Goal: Check status: Check status

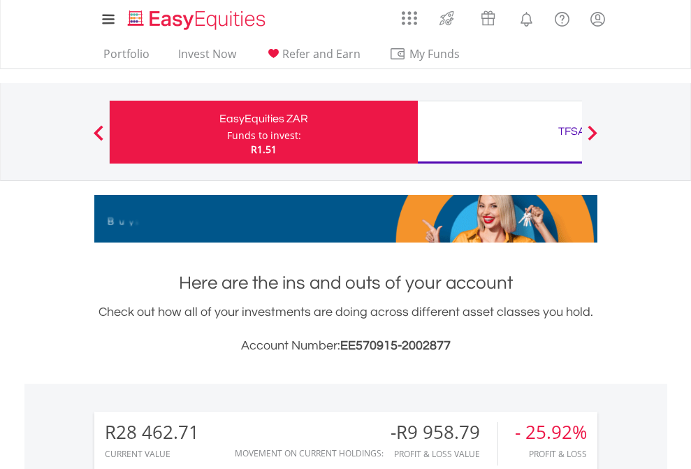
scroll to position [134, 219]
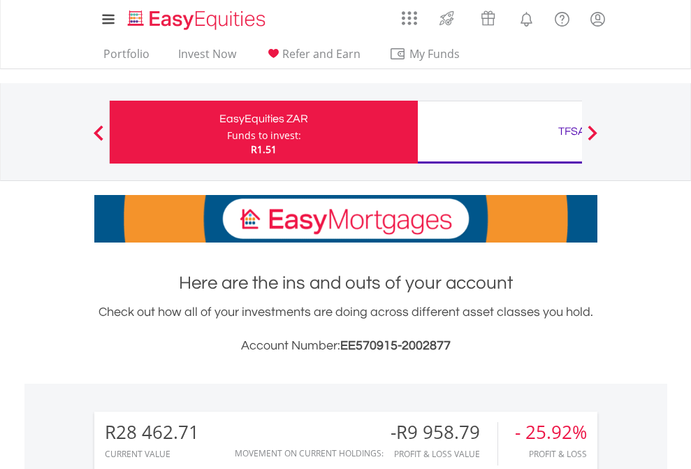
click at [227, 132] on div "Funds to invest:" at bounding box center [264, 136] width 74 height 14
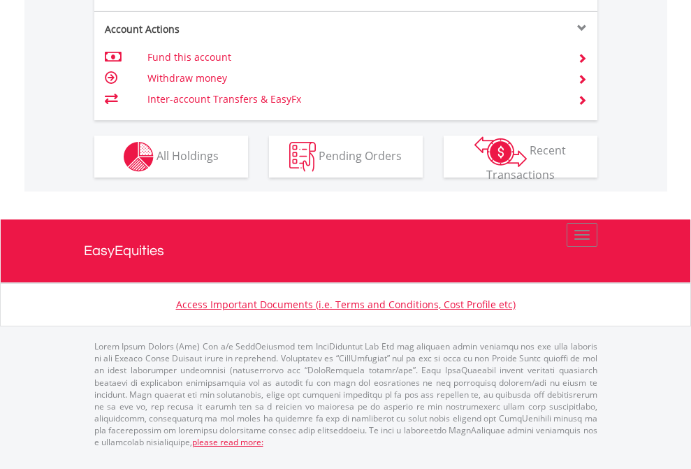
scroll to position [1312, 0]
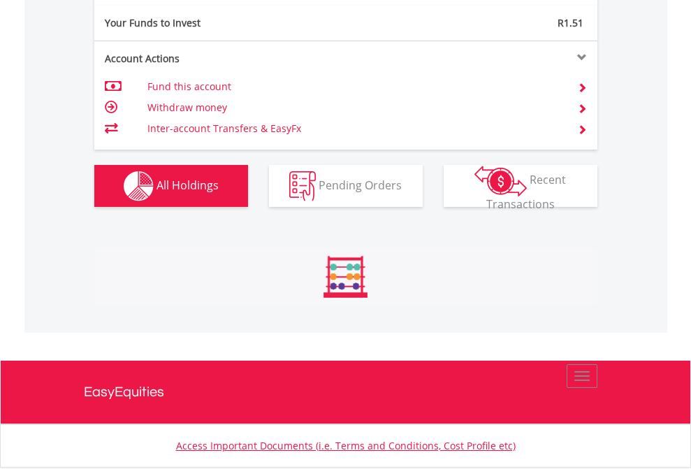
scroll to position [134, 219]
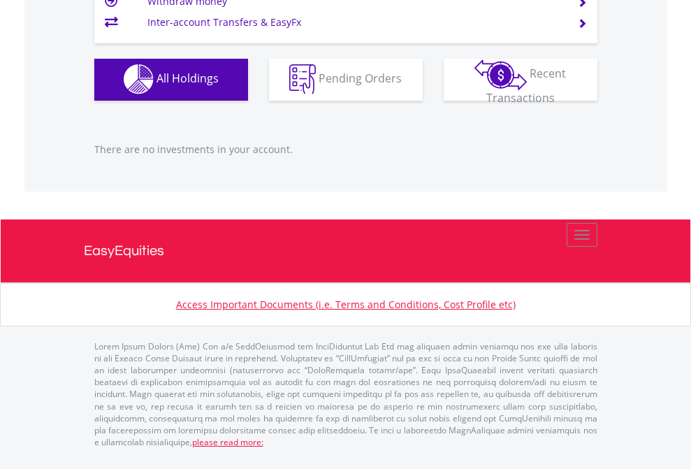
scroll to position [134, 219]
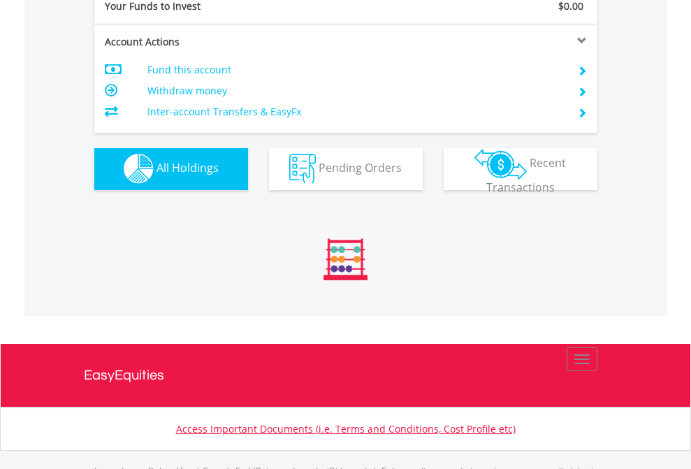
scroll to position [1384, 0]
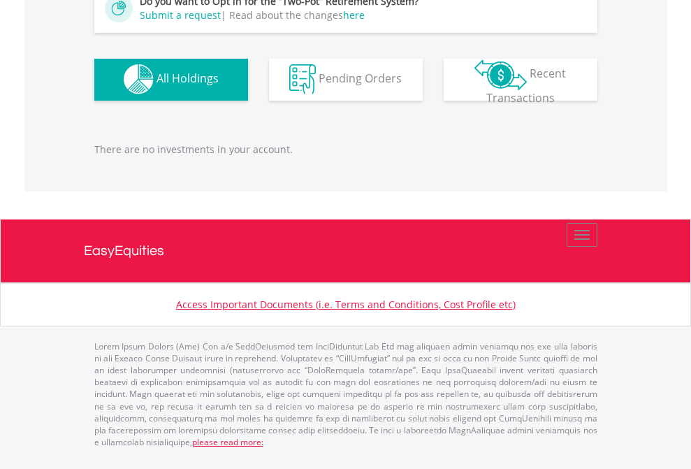
scroll to position [134, 219]
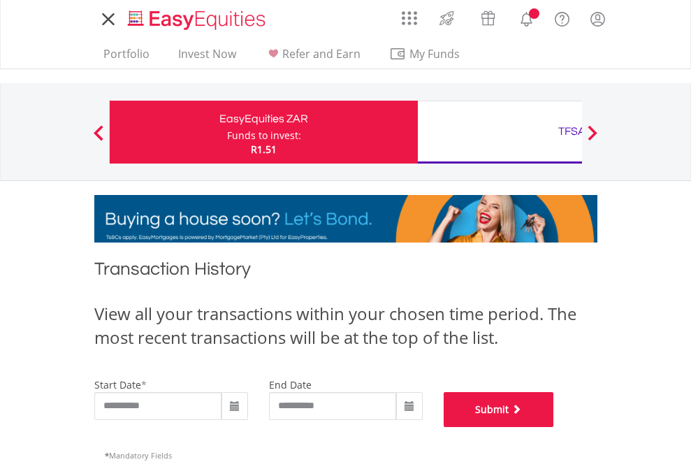
click at [554, 427] on button "Submit" at bounding box center [499, 409] width 110 height 35
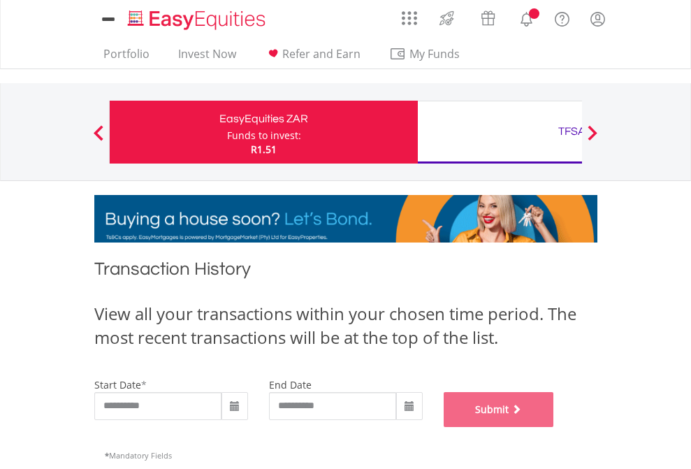
scroll to position [567, 0]
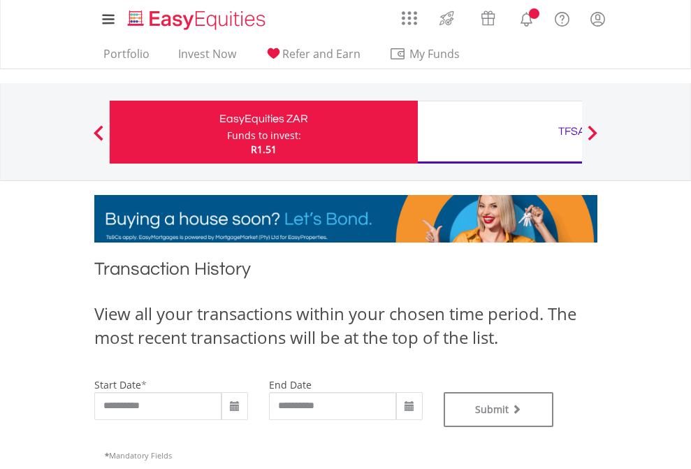
click at [500, 132] on div "TFSA" at bounding box center [571, 132] width 291 height 20
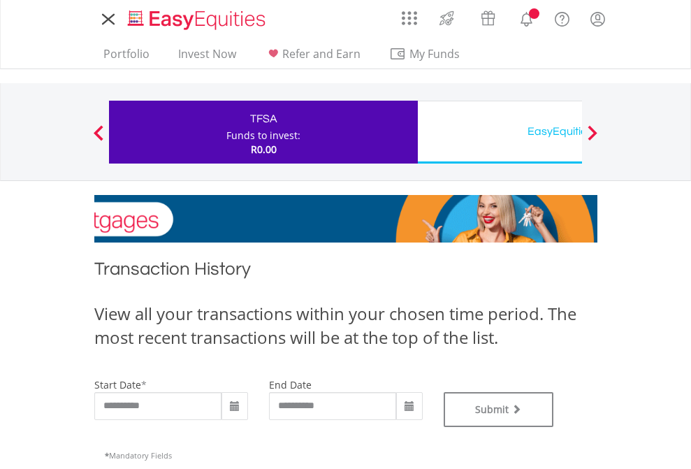
type input "**********"
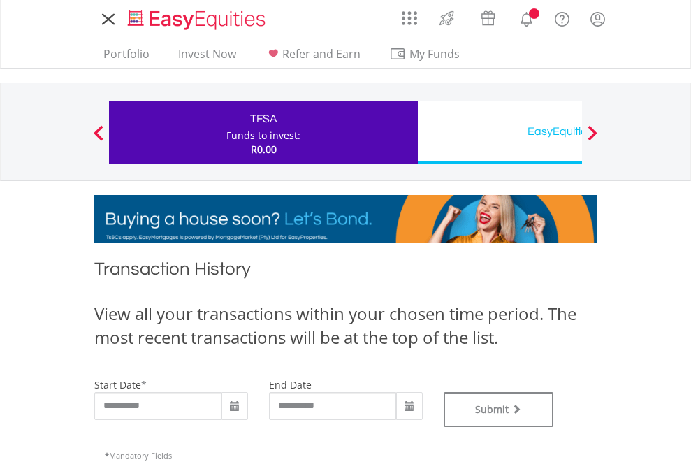
type input "**********"
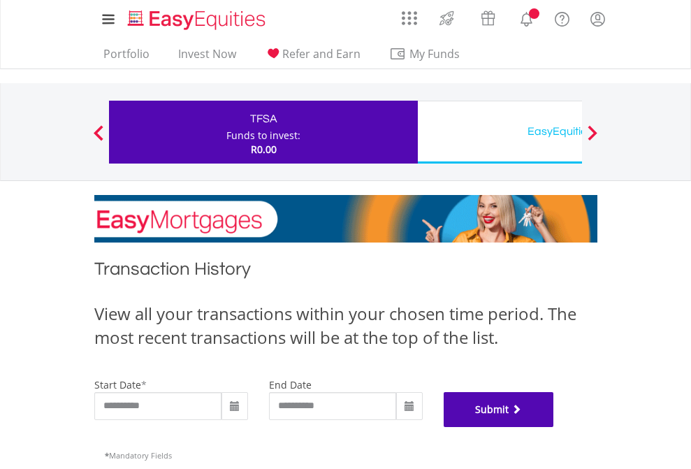
click at [554, 427] on button "Submit" at bounding box center [499, 409] width 110 height 35
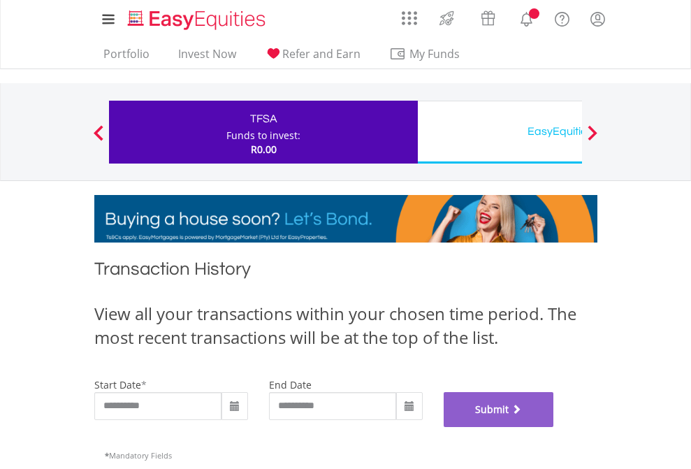
scroll to position [567, 0]
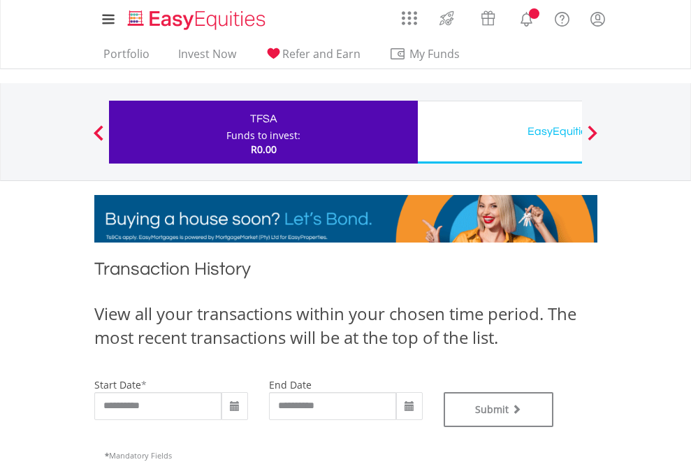
click at [500, 132] on div "EasyEquities USD" at bounding box center [571, 132] width 291 height 20
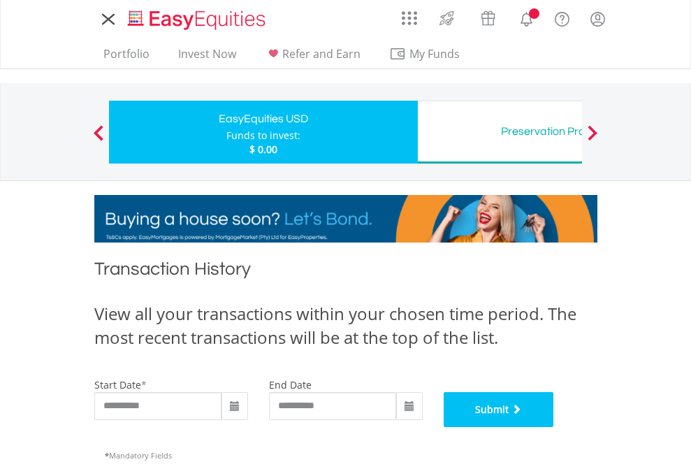
click at [554, 427] on button "Submit" at bounding box center [499, 409] width 110 height 35
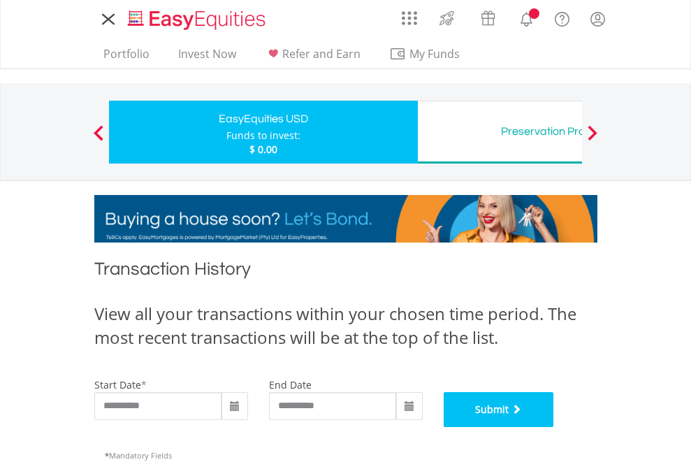
scroll to position [567, 0]
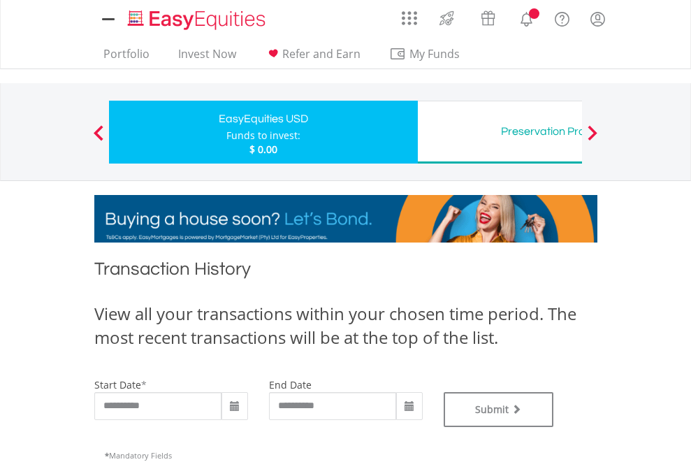
click at [500, 132] on div "Preservation Provident Fund" at bounding box center [571, 132] width 291 height 20
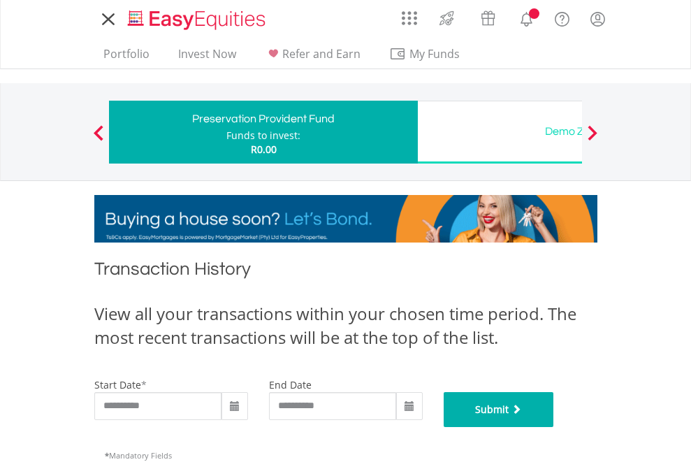
click at [554, 427] on button "Submit" at bounding box center [499, 409] width 110 height 35
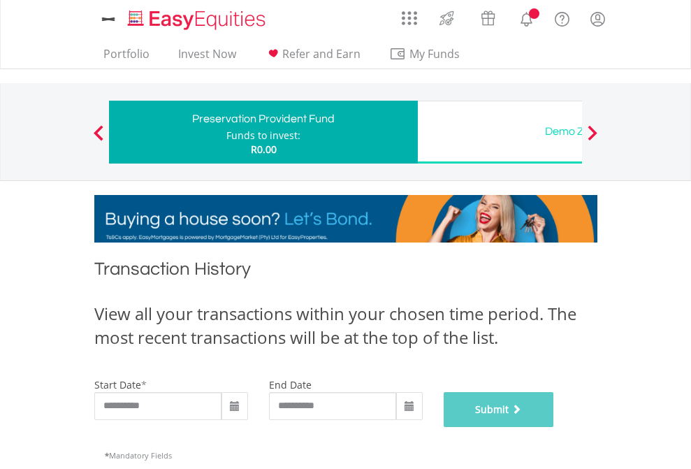
scroll to position [567, 0]
